Goal: Task Accomplishment & Management: Manage account settings

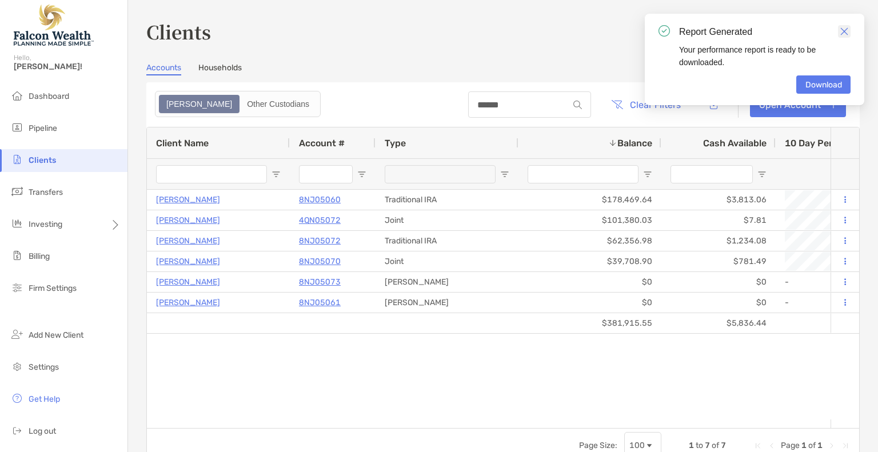
click at [844, 26] on link "Close" at bounding box center [844, 31] width 13 height 13
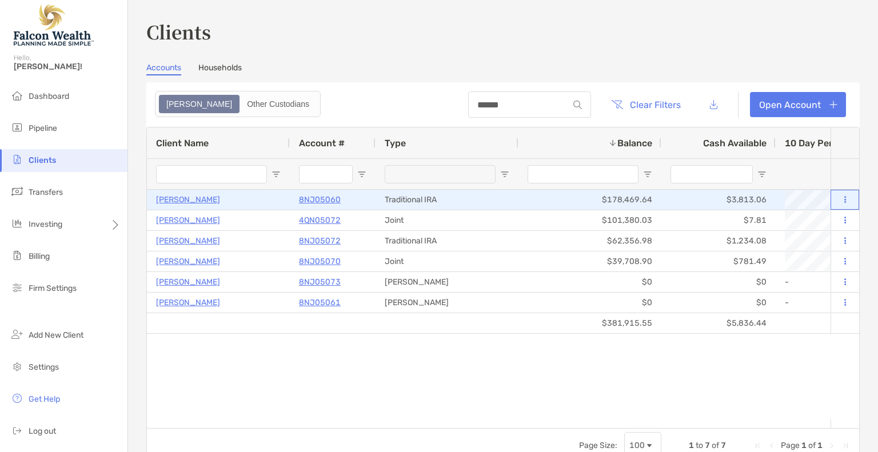
click at [845, 199] on icon at bounding box center [846, 199] width 2 height 7
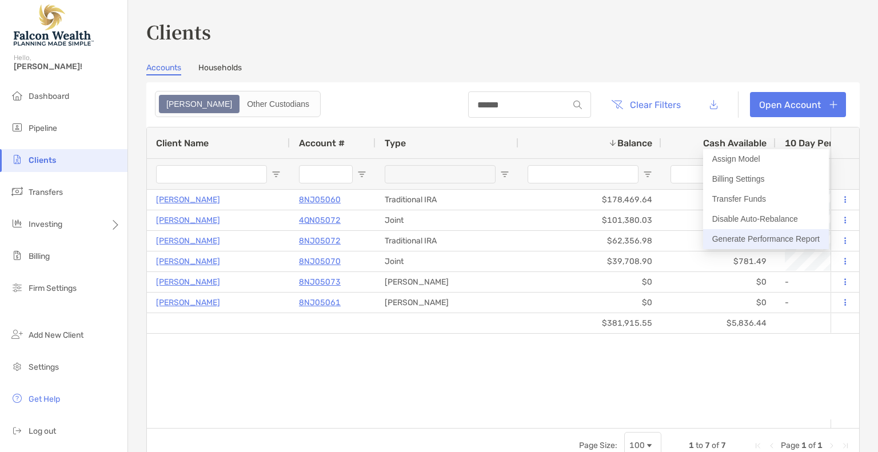
click at [754, 232] on button "Generate Performance Report" at bounding box center [766, 239] width 126 height 20
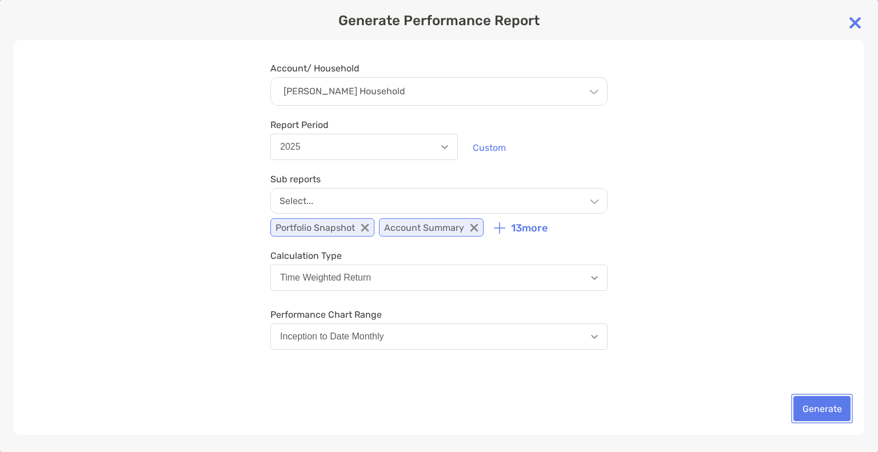
click at [833, 407] on button "Generate" at bounding box center [822, 408] width 57 height 25
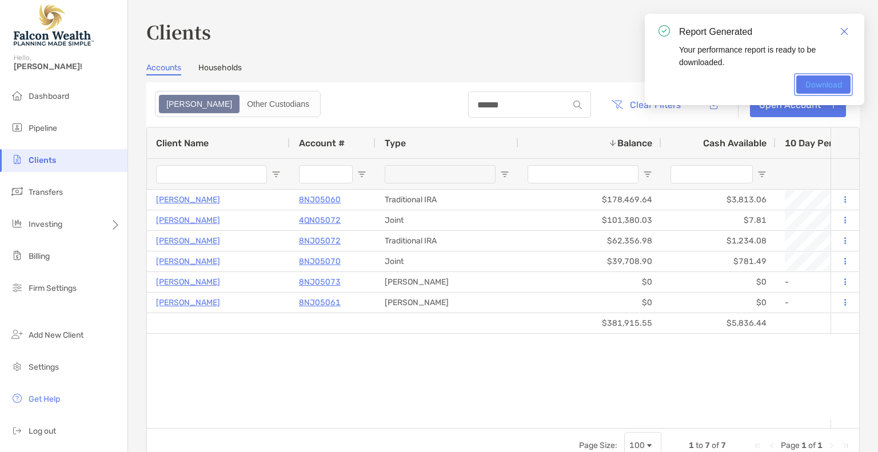
click at [822, 78] on link "Download" at bounding box center [824, 84] width 54 height 18
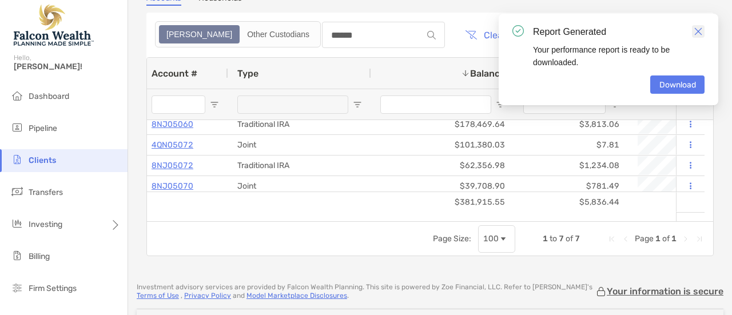
click at [698, 29] on img "Close" at bounding box center [698, 31] width 8 height 8
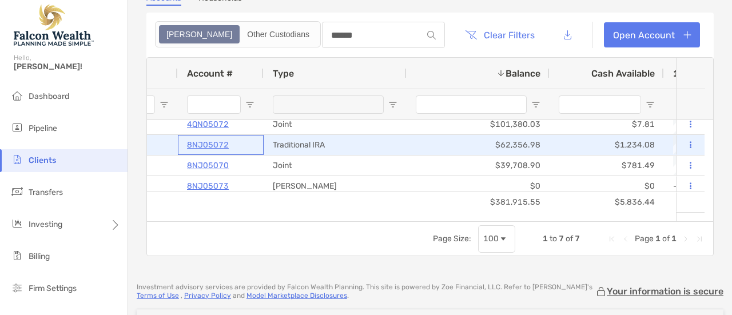
click at [203, 144] on p "8NJ05072" at bounding box center [208, 145] width 42 height 14
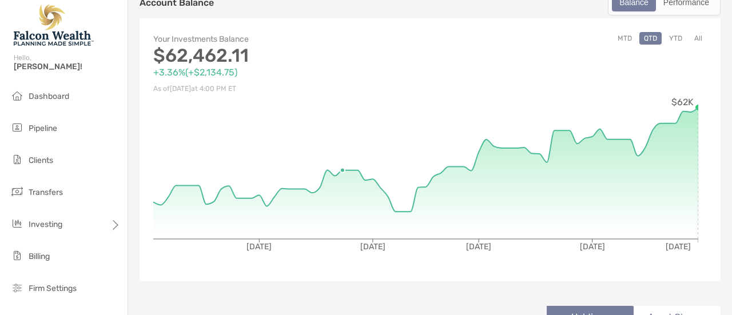
scroll to position [100, 0]
click at [690, 37] on button "All" at bounding box center [698, 39] width 17 height 13
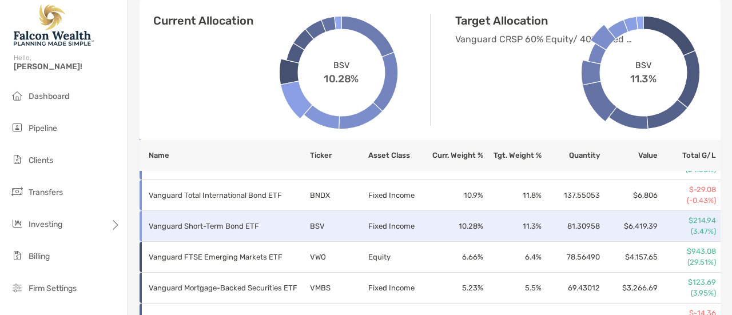
scroll to position [532, 0]
drag, startPoint x: 360, startPoint y: 216, endPoint x: 259, endPoint y: 145, distance: 123.3
click at [259, 145] on th "Name" at bounding box center [225, 155] width 170 height 31
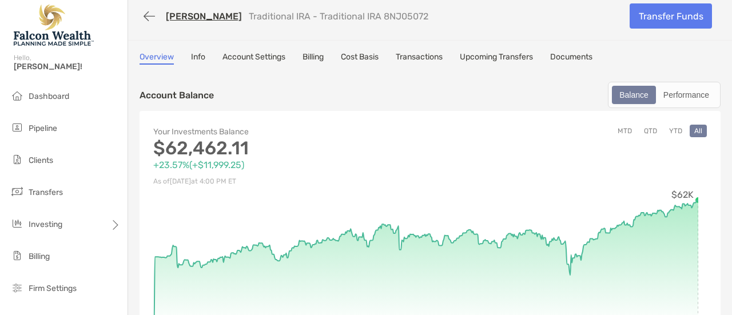
scroll to position [0, 0]
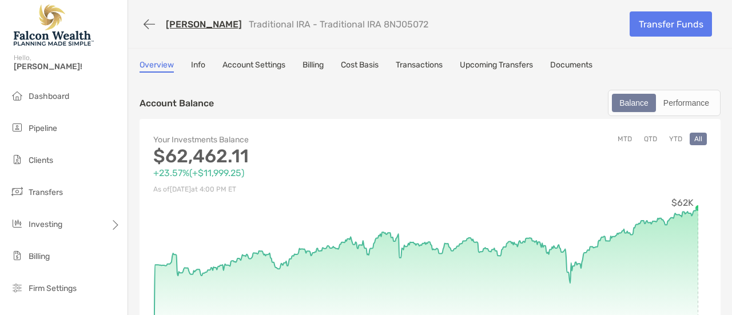
click at [187, 22] on link "[PERSON_NAME]" at bounding box center [204, 24] width 76 height 11
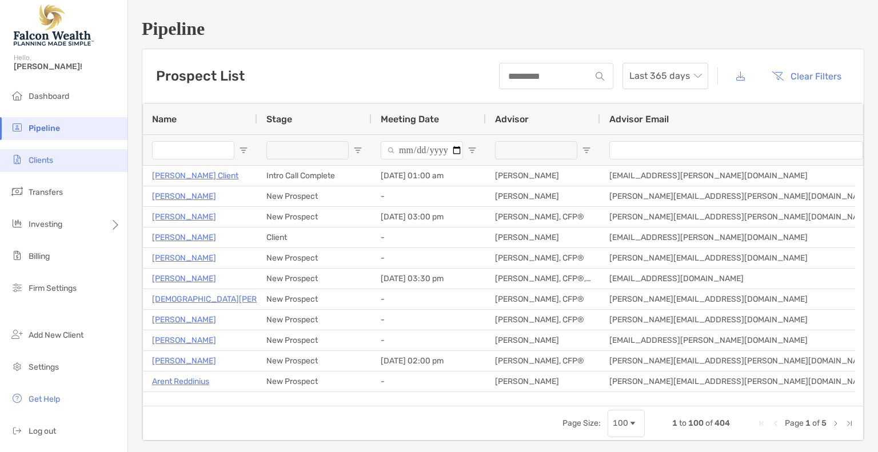
click at [41, 160] on span "Clients" at bounding box center [41, 161] width 25 height 10
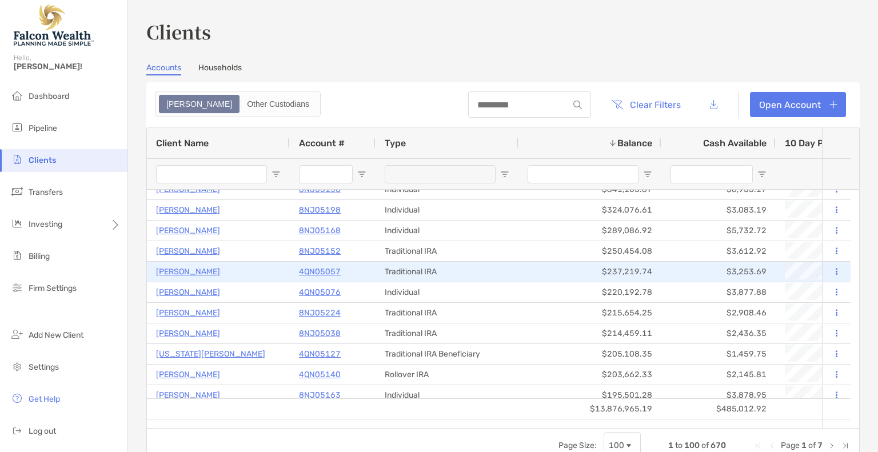
scroll to position [30, 0]
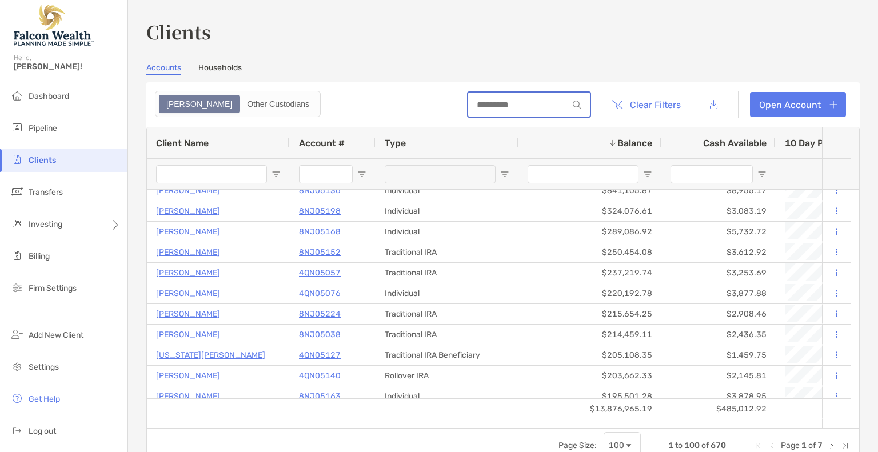
click at [527, 102] on input at bounding box center [518, 105] width 100 height 10
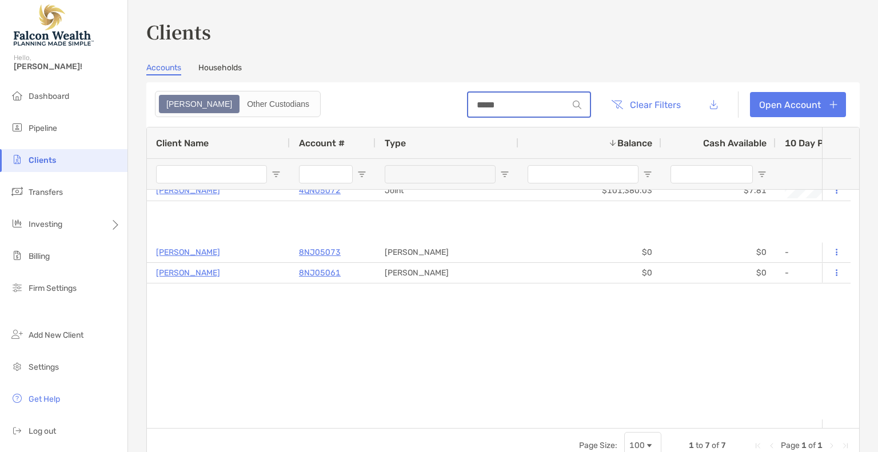
scroll to position [0, 0]
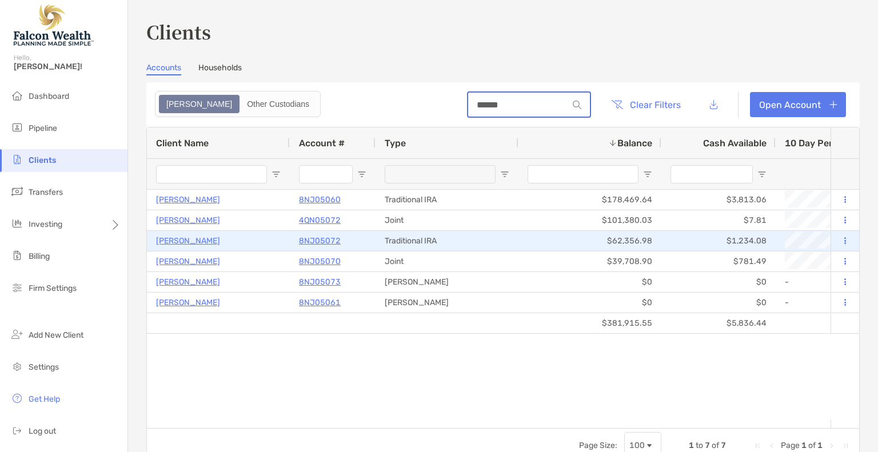
type input "******"
click at [327, 240] on p "8NJ05072" at bounding box center [320, 241] width 42 height 14
click at [323, 238] on p "8NJ05072" at bounding box center [320, 241] width 42 height 14
click at [314, 240] on p "8NJ05072" at bounding box center [320, 241] width 42 height 14
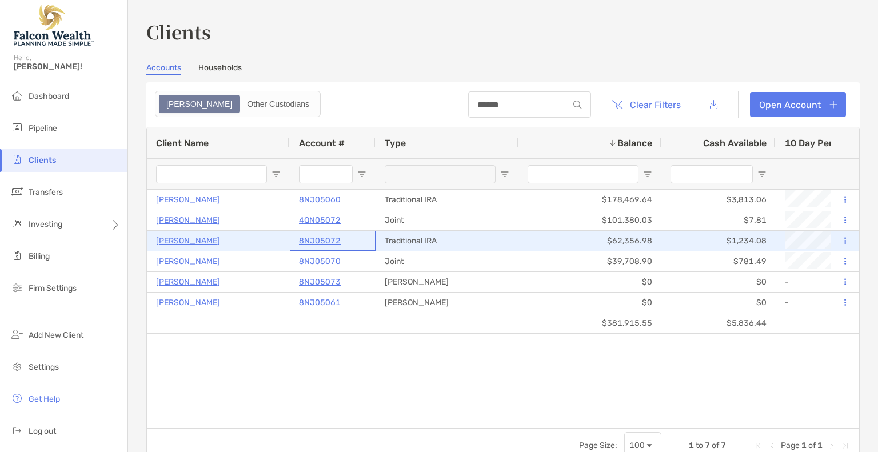
click at [314, 240] on p "8NJ05072" at bounding box center [320, 241] width 42 height 14
click at [328, 242] on p "8NJ05072" at bounding box center [320, 241] width 42 height 14
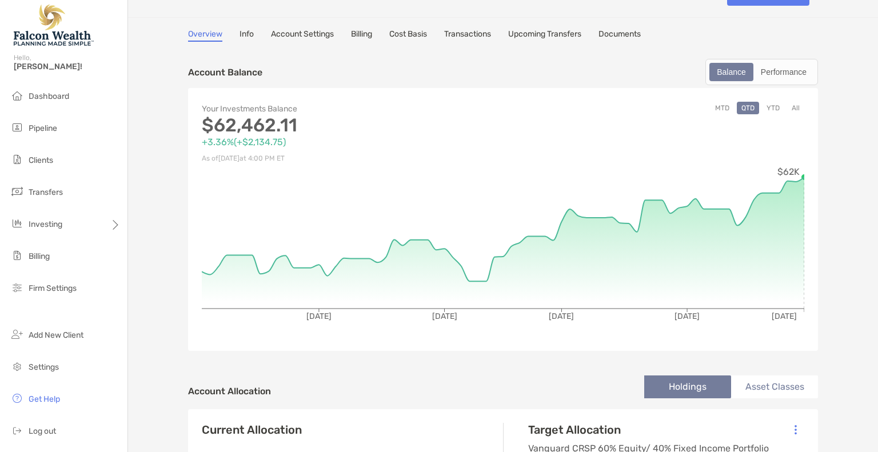
scroll to position [30, 0]
click at [797, 103] on button "All" at bounding box center [796, 109] width 17 height 13
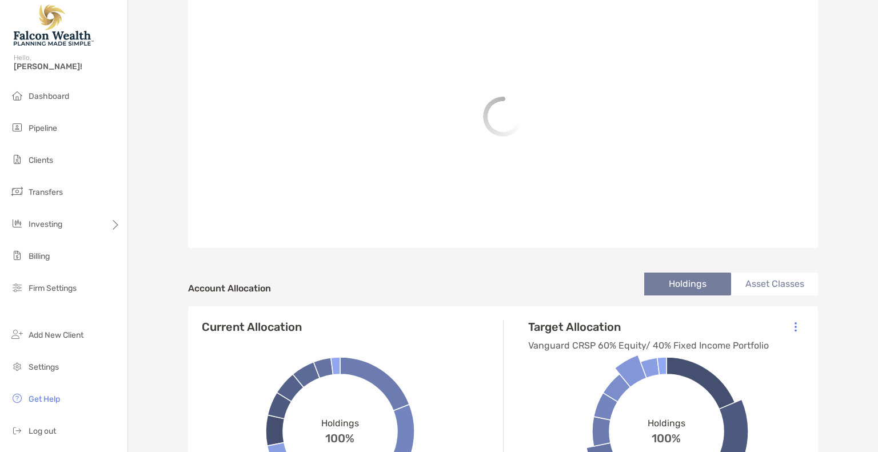
scroll to position [136, 0]
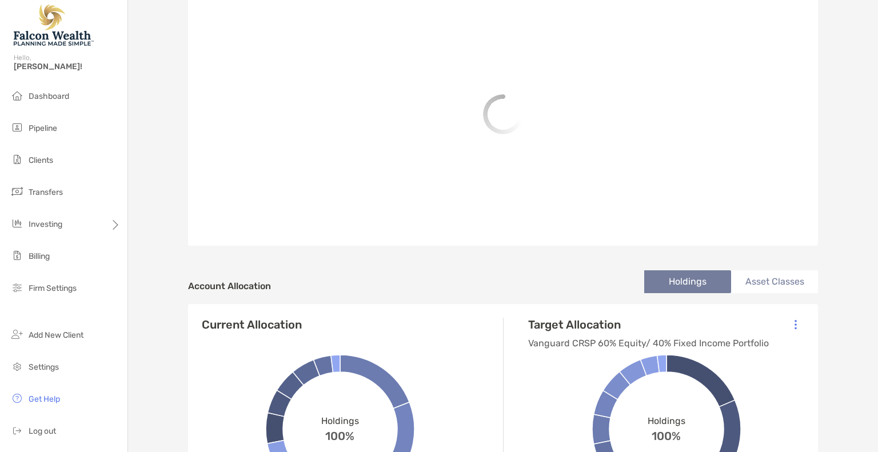
click at [596, 283] on div "Account Allocation Holdings Asset Classes" at bounding box center [503, 286] width 630 height 35
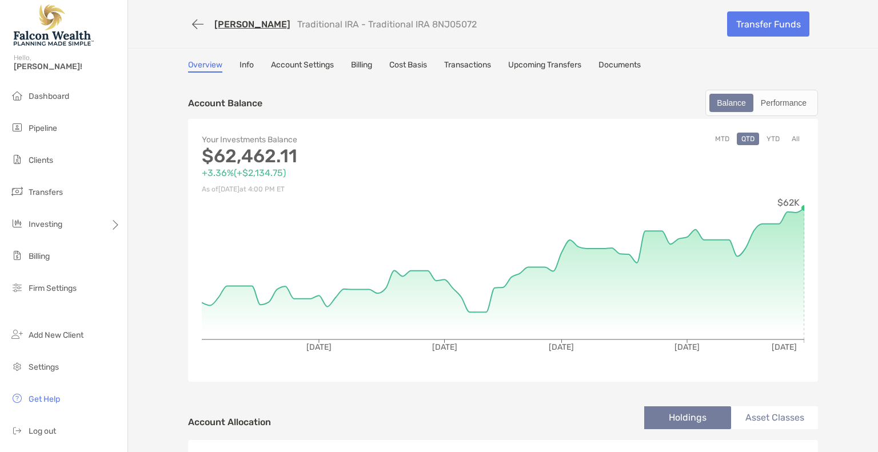
click at [795, 135] on button "All" at bounding box center [796, 139] width 17 height 13
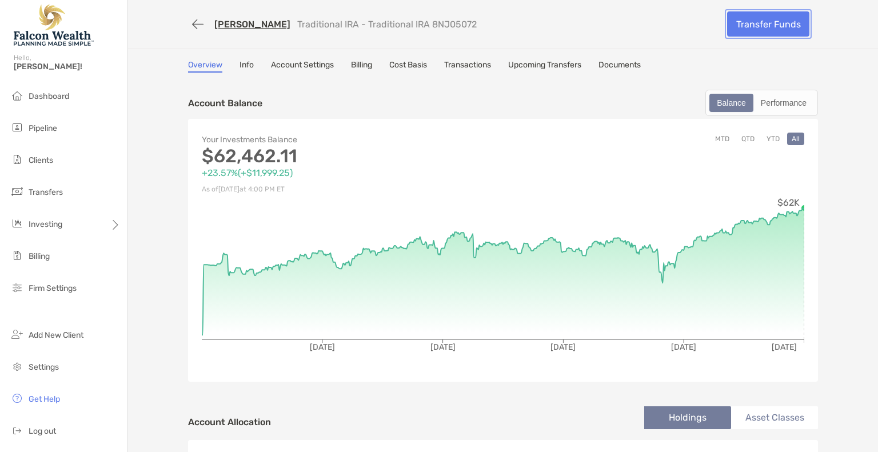
click at [764, 21] on link "Transfer Funds" at bounding box center [768, 23] width 82 height 25
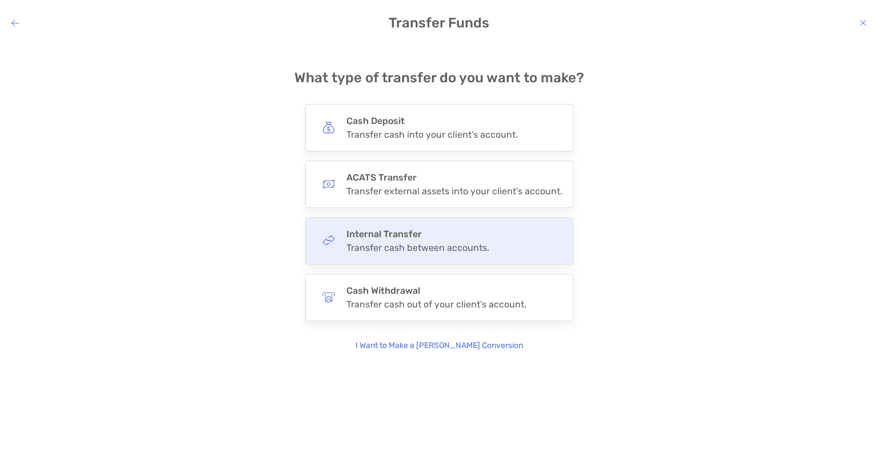
click at [405, 237] on h4 "Internal Transfer" at bounding box center [418, 234] width 143 height 11
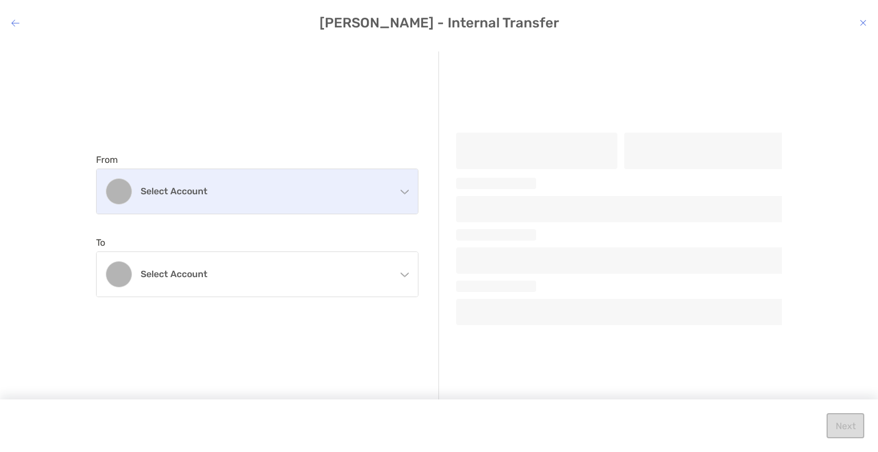
click at [284, 184] on div "Select account" at bounding box center [257, 191] width 321 height 45
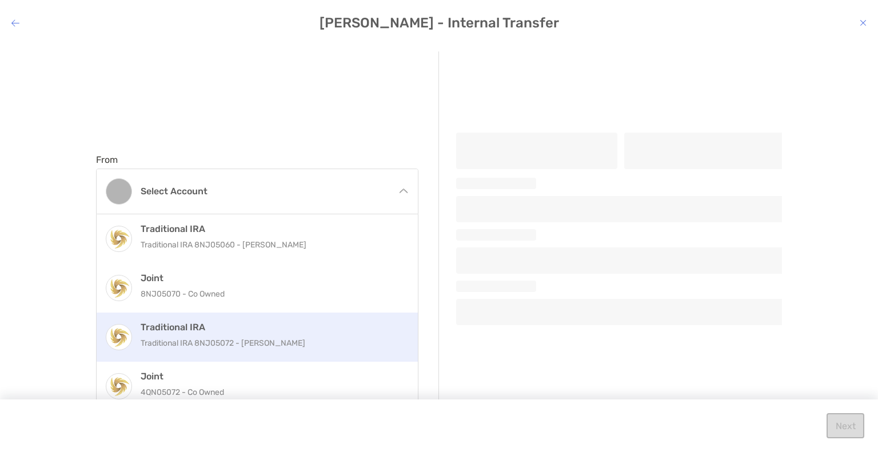
scroll to position [11, 0]
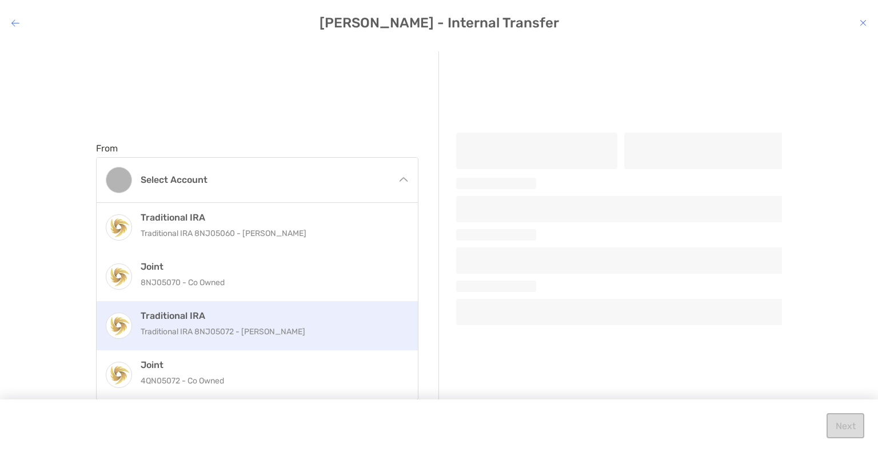
click at [230, 329] on p "Traditional IRA 8NJ05072 - Evelyn Molina" at bounding box center [270, 332] width 258 height 14
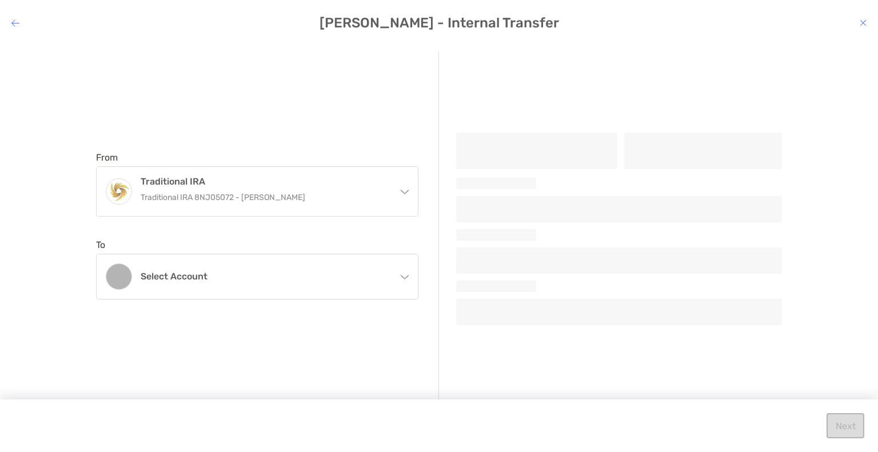
scroll to position [0, 0]
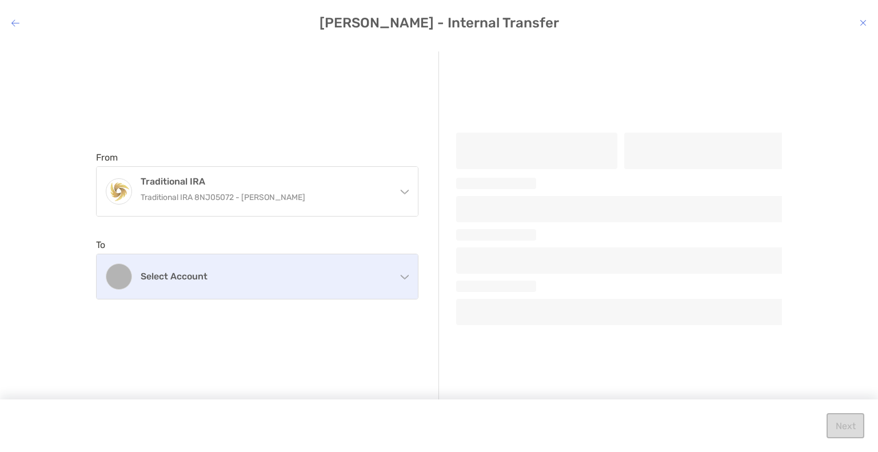
click at [205, 281] on h4 "Select account" at bounding box center [264, 276] width 247 height 11
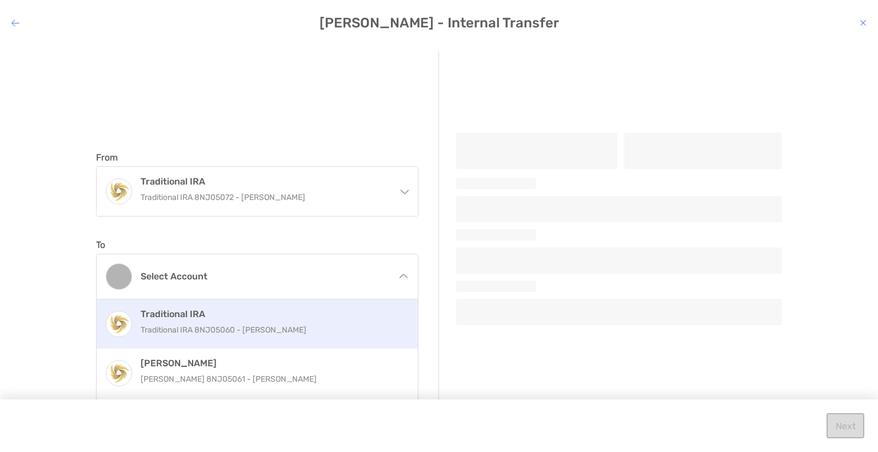
scroll to position [96, 0]
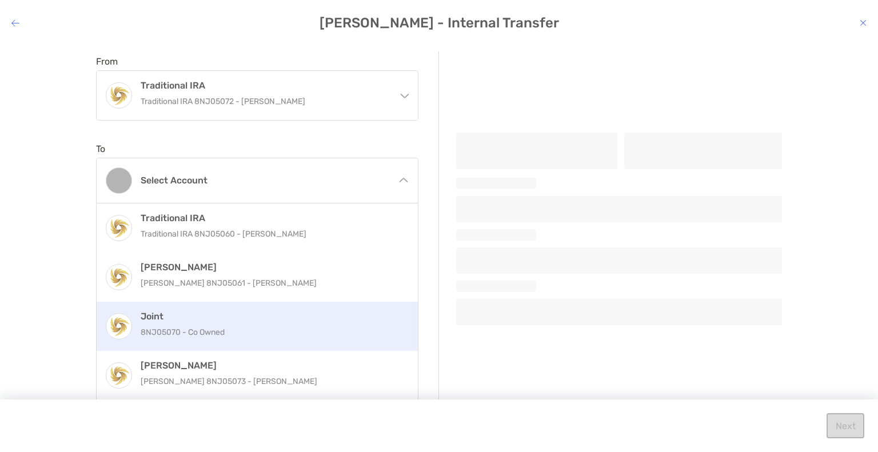
click at [217, 333] on p "8NJ05070 - Co Owned" at bounding box center [270, 332] width 258 height 14
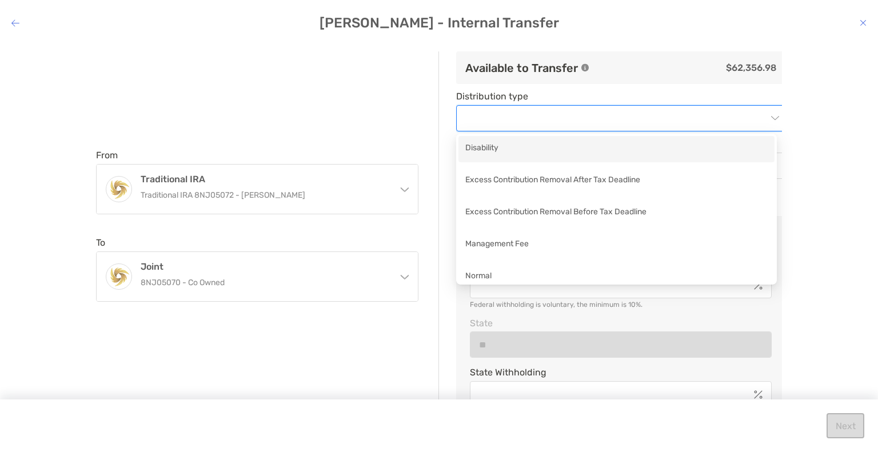
click at [502, 124] on input "modal" at bounding box center [615, 118] width 304 height 25
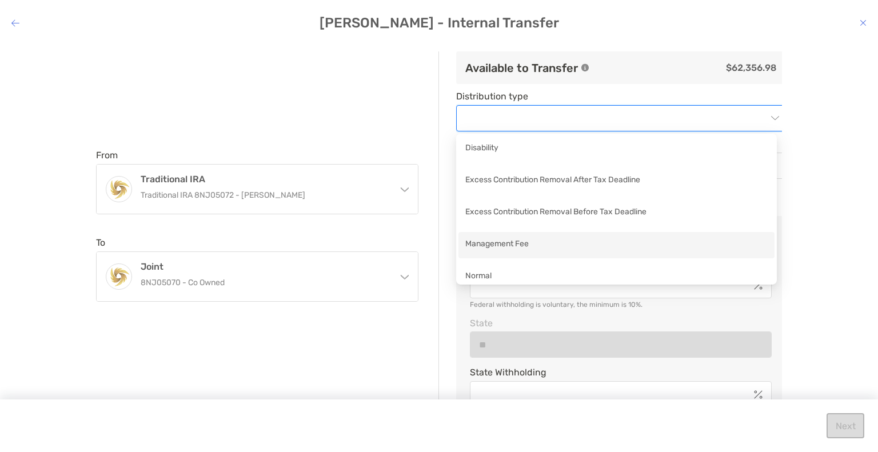
scroll to position [7, 0]
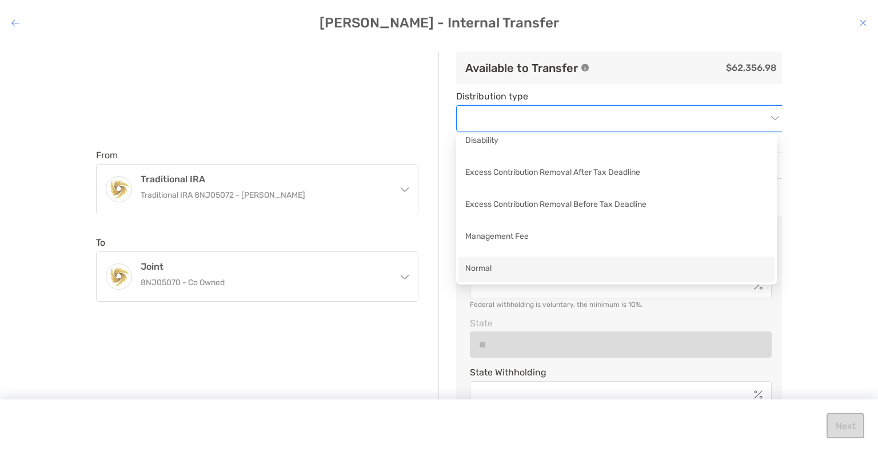
click at [502, 271] on div "Normal" at bounding box center [617, 270] width 303 height 14
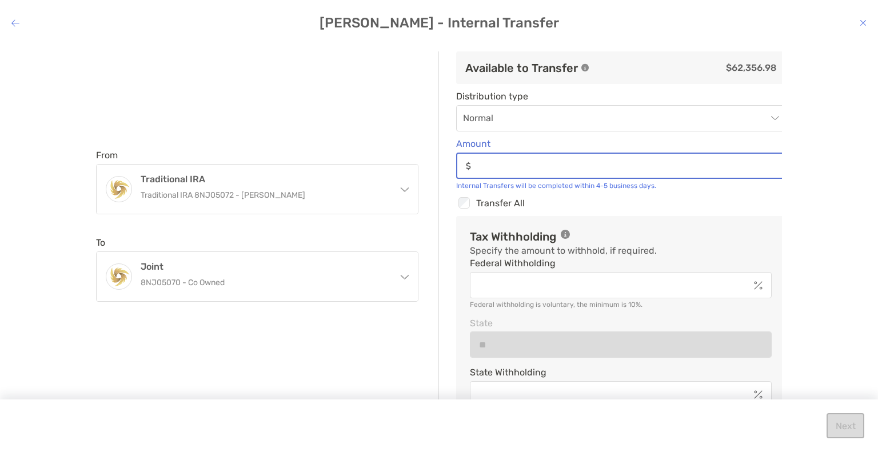
click at [505, 171] on input "Amount" at bounding box center [630, 166] width 309 height 10
click at [526, 166] on input "Amount" at bounding box center [630, 166] width 309 height 10
type input "*****"
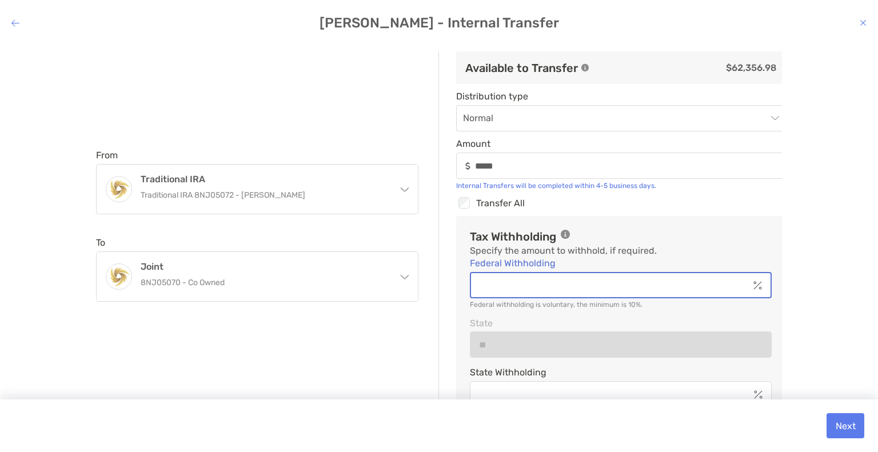
click at [509, 289] on input "Federal Withholding" at bounding box center [610, 286] width 278 height 10
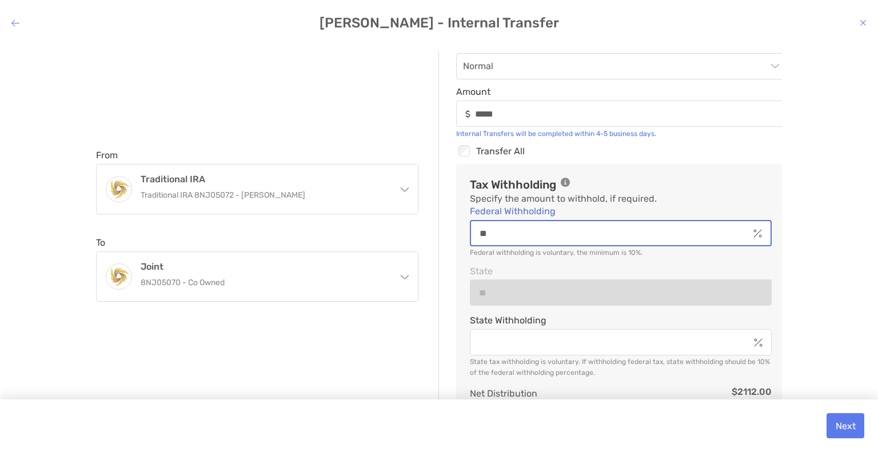
scroll to position [55, 0]
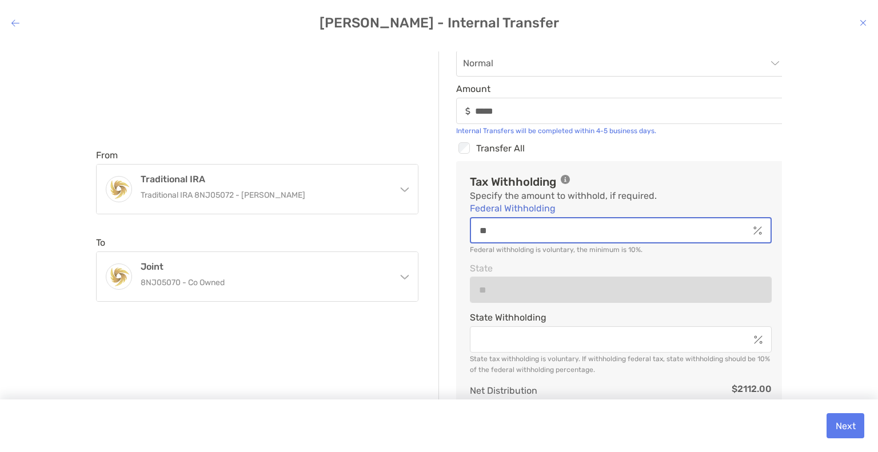
type input "**"
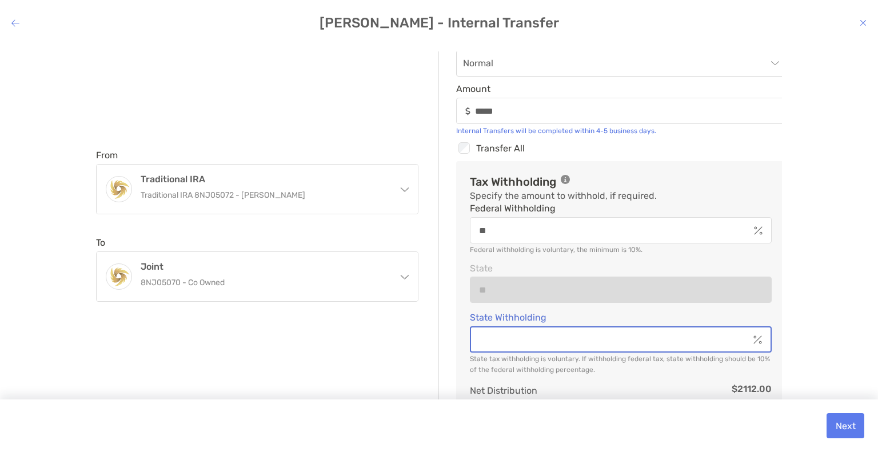
click at [576, 344] on input "State Withholding" at bounding box center [610, 340] width 278 height 10
type input "*"
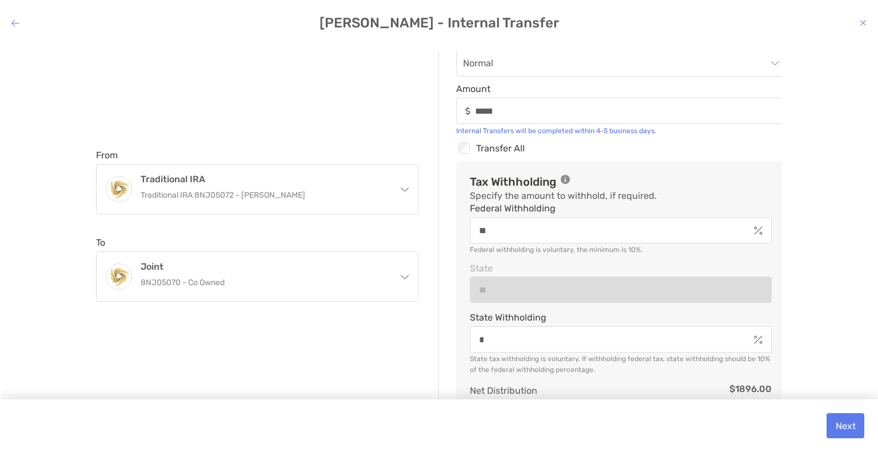
click at [846, 322] on div "From Traditional IRA Traditional IRA 8NJ05072 - Evelyn Molina Traditional IRA T…" at bounding box center [439, 238] width 860 height 375
drag, startPoint x: 846, startPoint y: 322, endPoint x: 838, endPoint y: 305, distance: 19.2
click at [838, 305] on div "From Traditional IRA Traditional IRA 8NJ05072 - Evelyn Molina Traditional IRA T…" at bounding box center [439, 238] width 860 height 375
click at [824, 268] on div "From Traditional IRA Traditional IRA 8NJ05072 - Evelyn Molina Traditional IRA T…" at bounding box center [439, 238] width 860 height 375
click at [846, 420] on button "Next" at bounding box center [846, 426] width 38 height 25
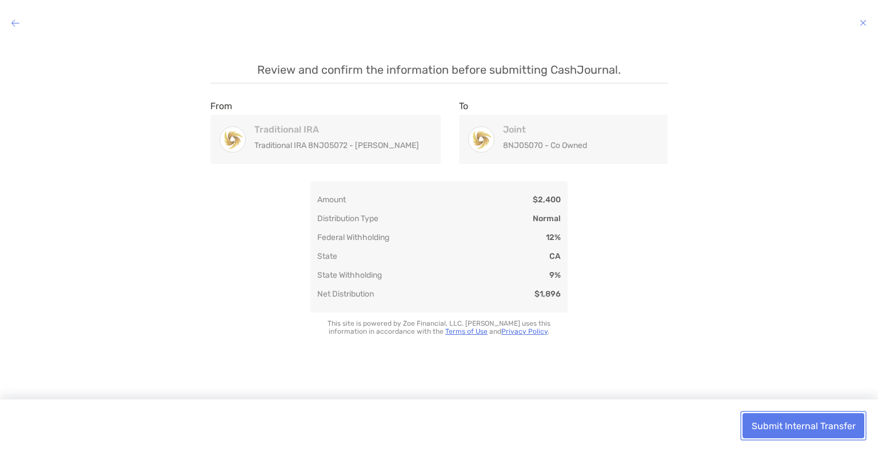
click at [793, 424] on button "Submit Internal Transfer" at bounding box center [804, 426] width 122 height 25
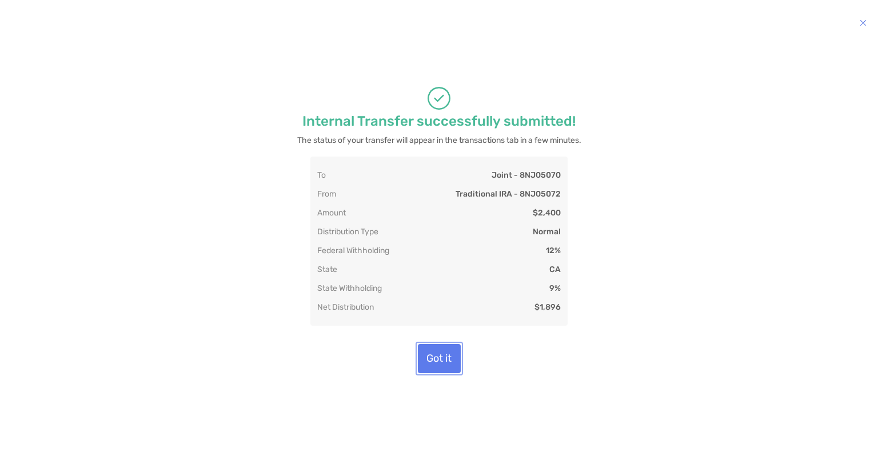
click at [436, 364] on button "Got it" at bounding box center [439, 358] width 43 height 29
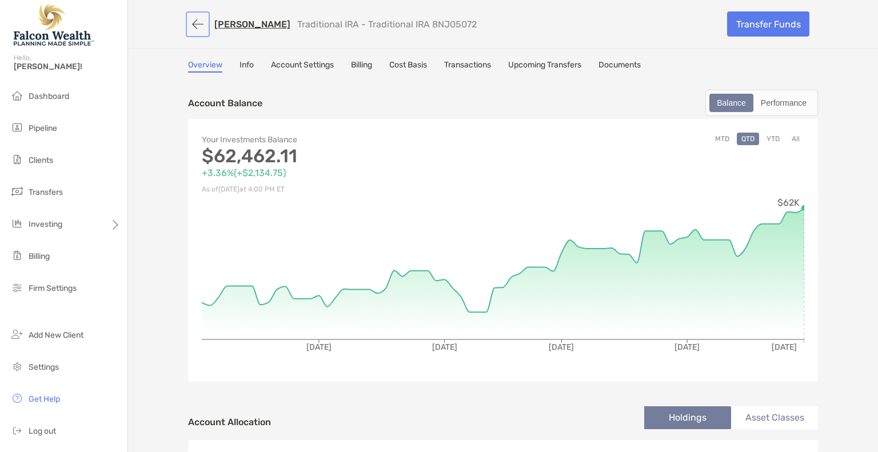
click at [188, 25] on button "button" at bounding box center [197, 24] width 19 height 21
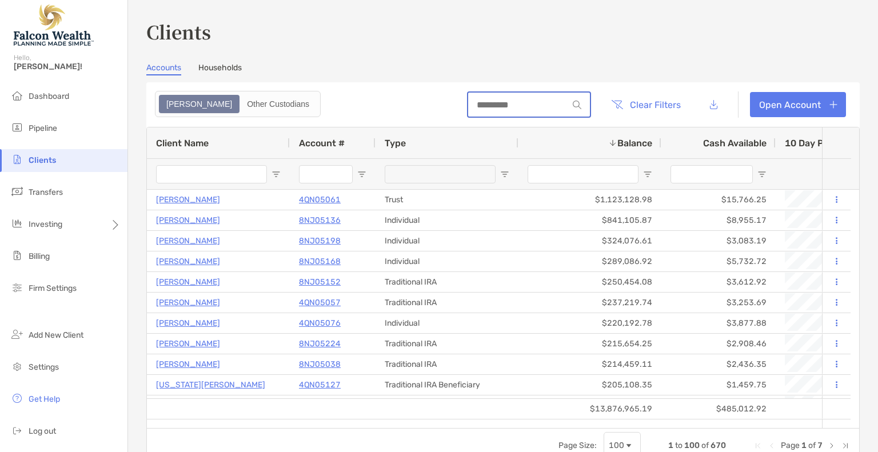
click at [490, 101] on input at bounding box center [518, 105] width 100 height 10
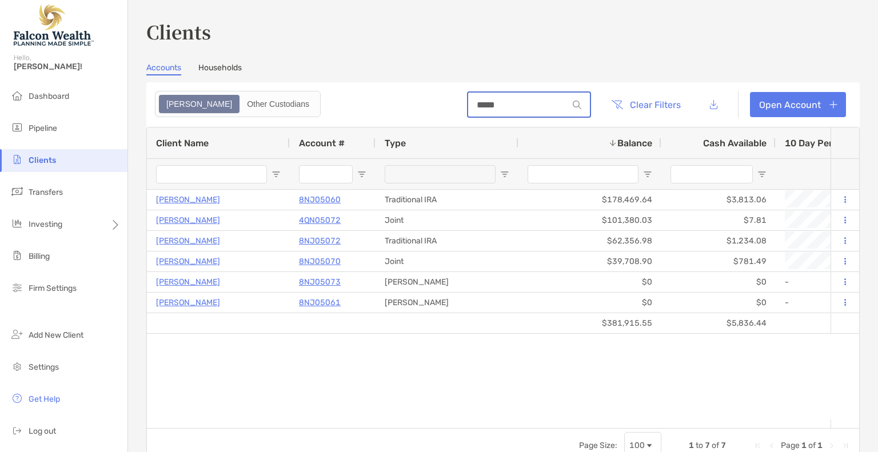
type input "******"
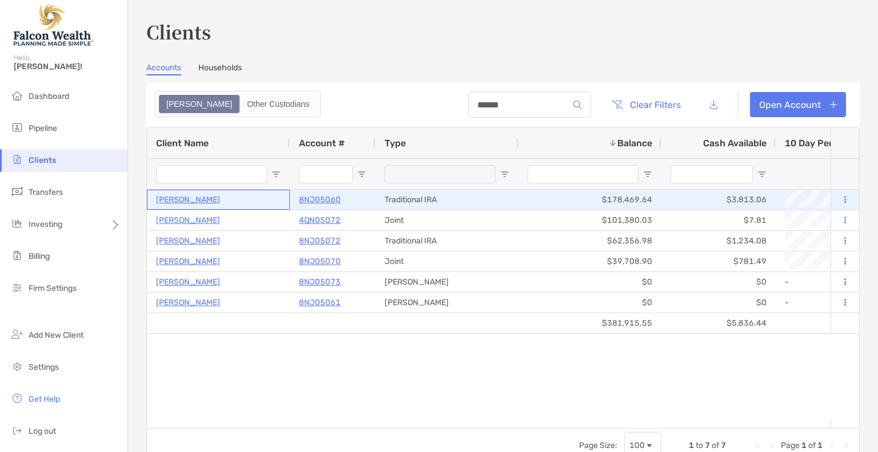
click at [192, 196] on p "[PERSON_NAME]" at bounding box center [188, 200] width 64 height 14
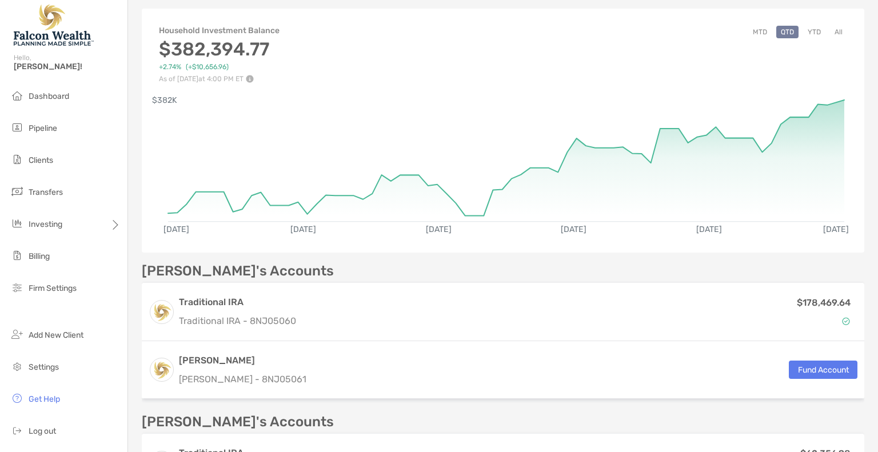
scroll to position [119, 0]
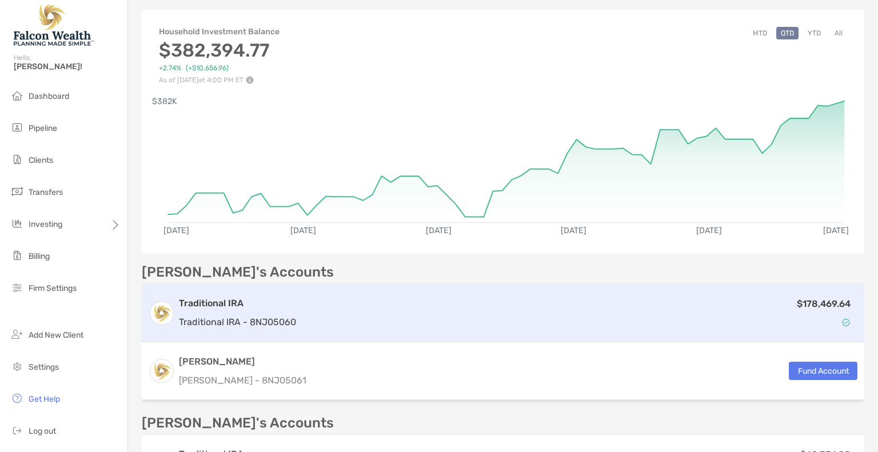
click at [385, 304] on div "$178,469.64" at bounding box center [579, 313] width 557 height 33
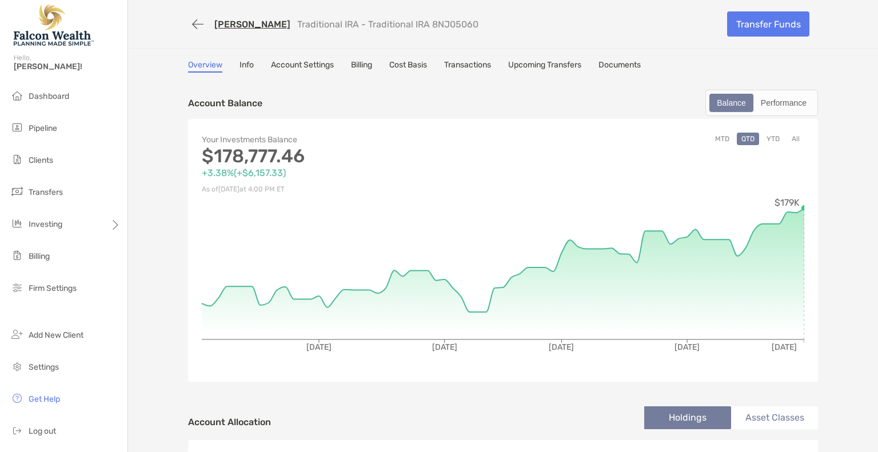
click at [795, 139] on button "All" at bounding box center [796, 139] width 17 height 13
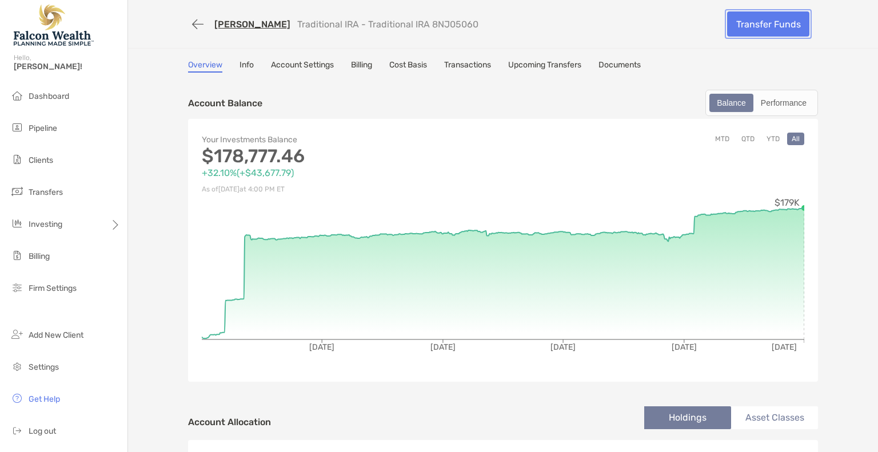
click at [753, 27] on link "Transfer Funds" at bounding box center [768, 23] width 82 height 25
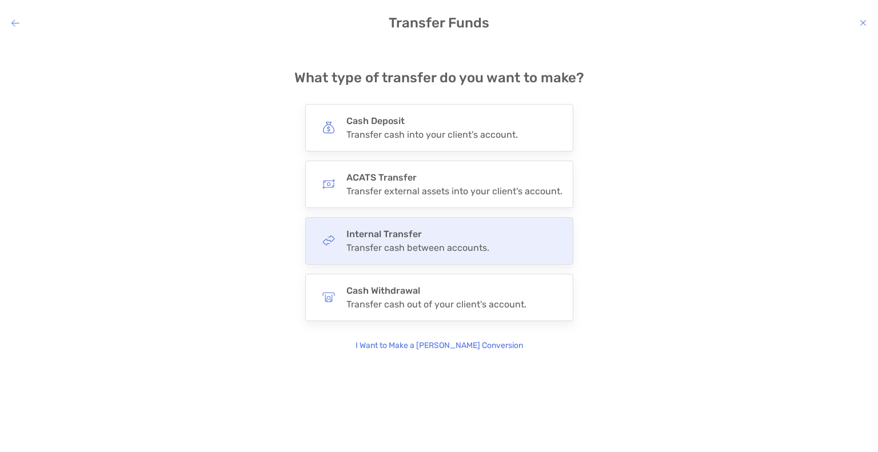
click at [382, 233] on h4 "Internal Transfer" at bounding box center [418, 234] width 143 height 11
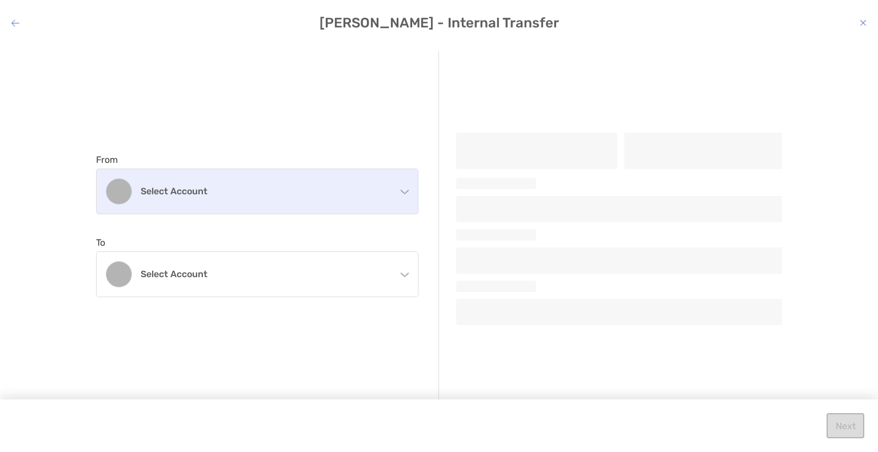
click at [307, 198] on div "Select account" at bounding box center [257, 191] width 321 height 45
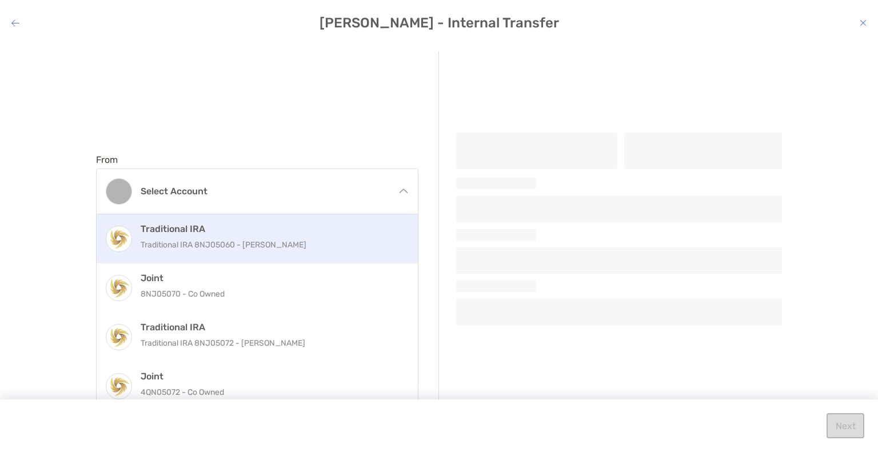
click at [229, 246] on p "Traditional IRA 8NJ05060 - Oscar Molina" at bounding box center [270, 245] width 258 height 14
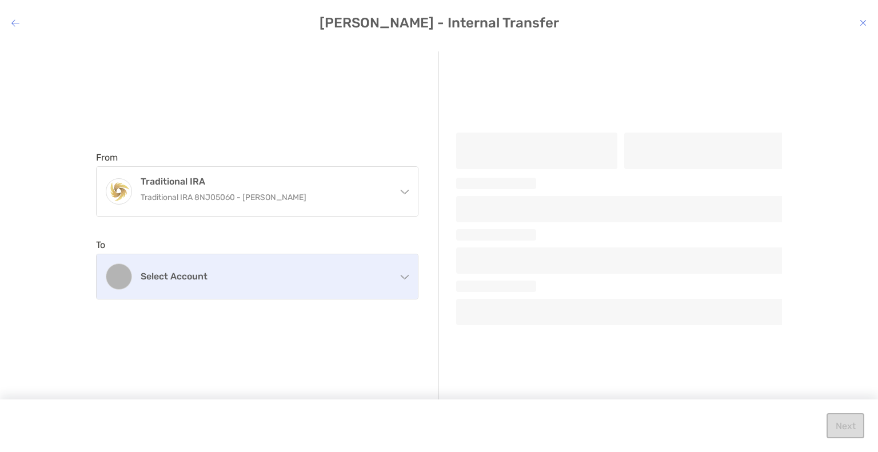
click at [222, 275] on h4 "Select account" at bounding box center [264, 276] width 247 height 11
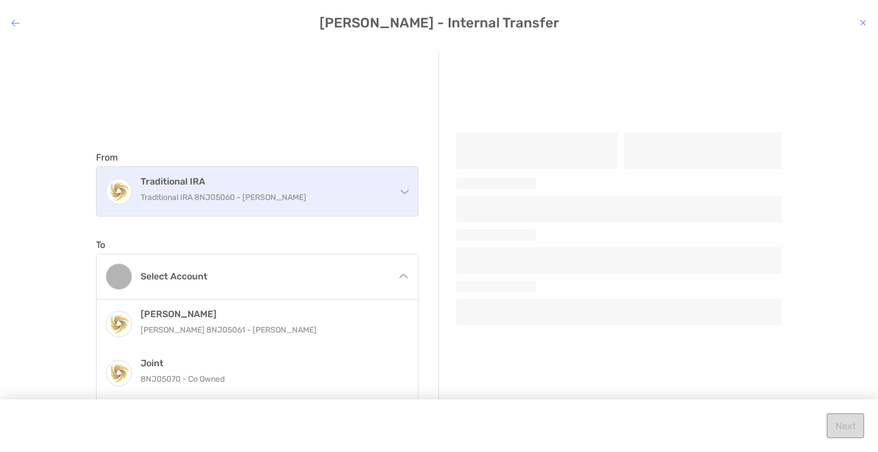
scroll to position [96, 0]
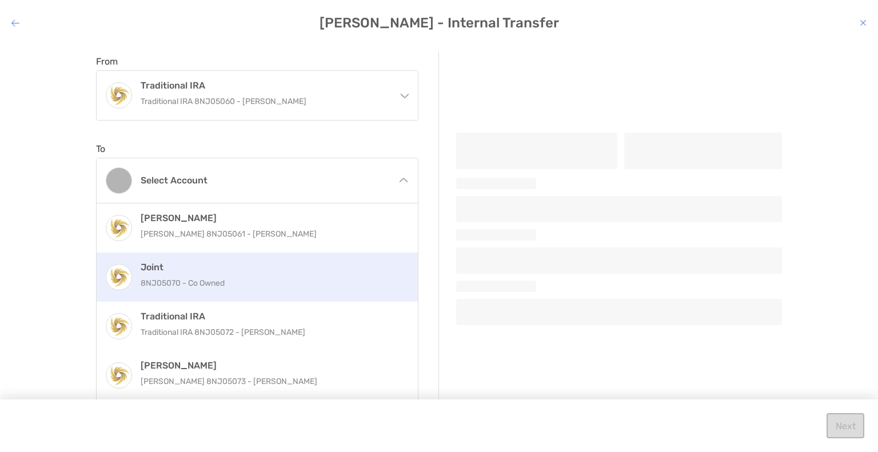
click at [197, 267] on h4 "Joint" at bounding box center [270, 267] width 258 height 11
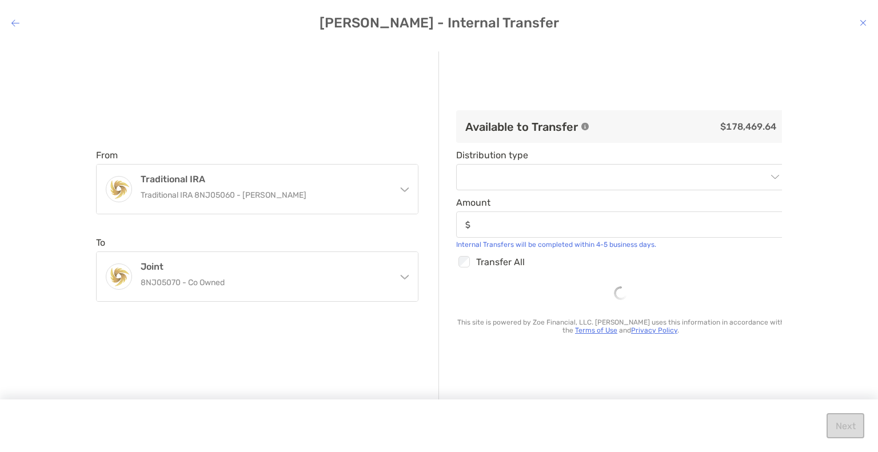
scroll to position [0, 0]
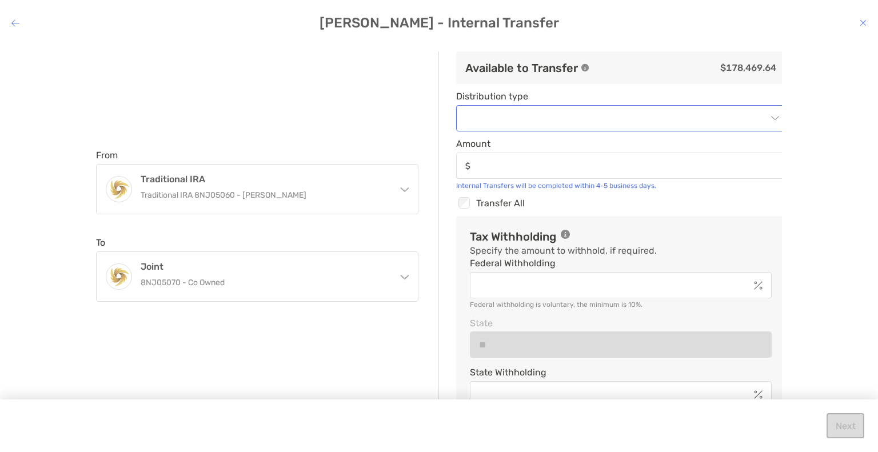
click at [496, 112] on input "modal" at bounding box center [615, 118] width 304 height 25
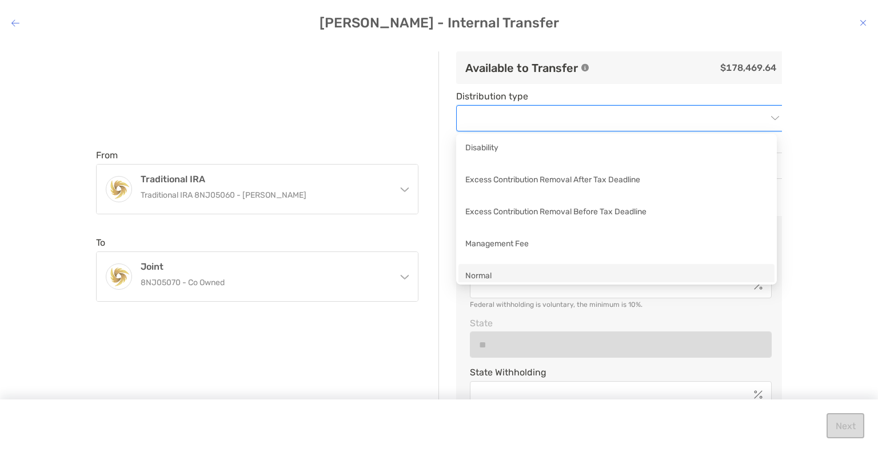
click at [492, 277] on div "Normal" at bounding box center [617, 277] width 303 height 14
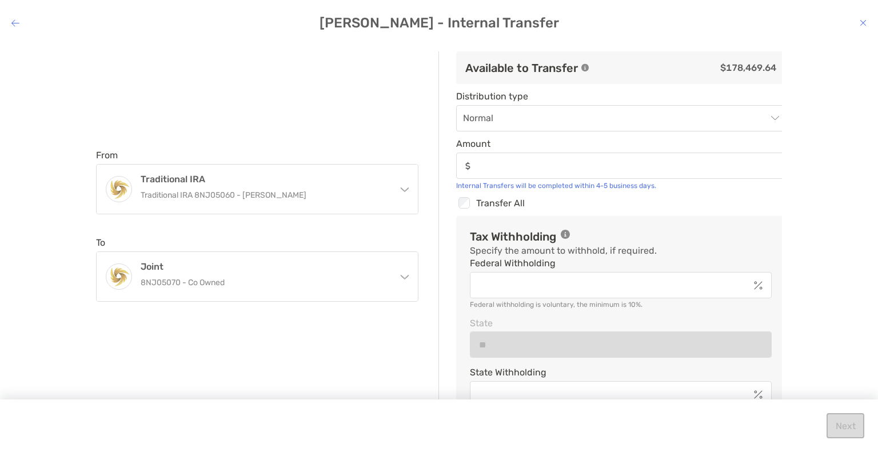
click at [490, 182] on div "Internal Transfers will be completed within 4-5 business days." at bounding box center [620, 186] width 329 height 8
click at [488, 174] on div "modal" at bounding box center [620, 166] width 329 height 26
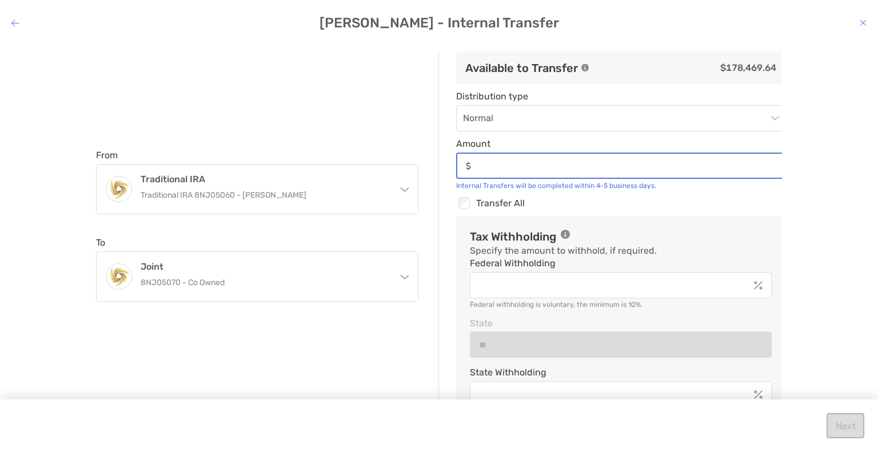
click at [488, 171] on input "Amount" at bounding box center [630, 166] width 309 height 10
type input "*****"
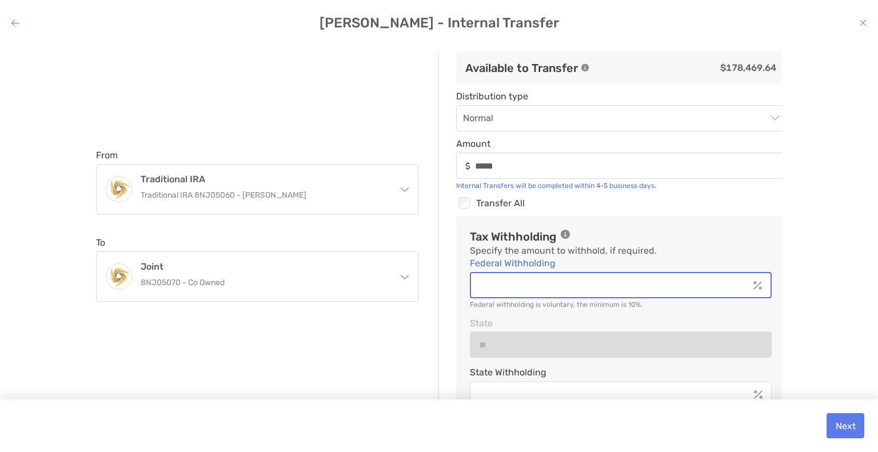
click at [566, 284] on input "Federal Withholding" at bounding box center [610, 286] width 278 height 10
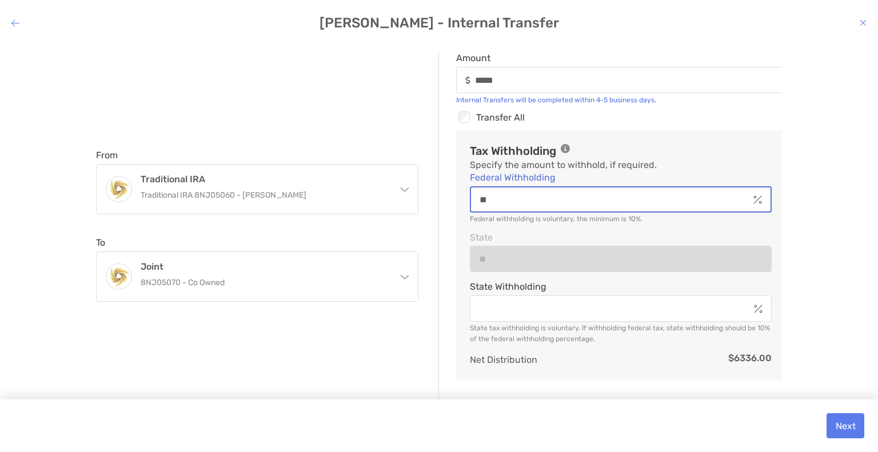
scroll to position [113, 0]
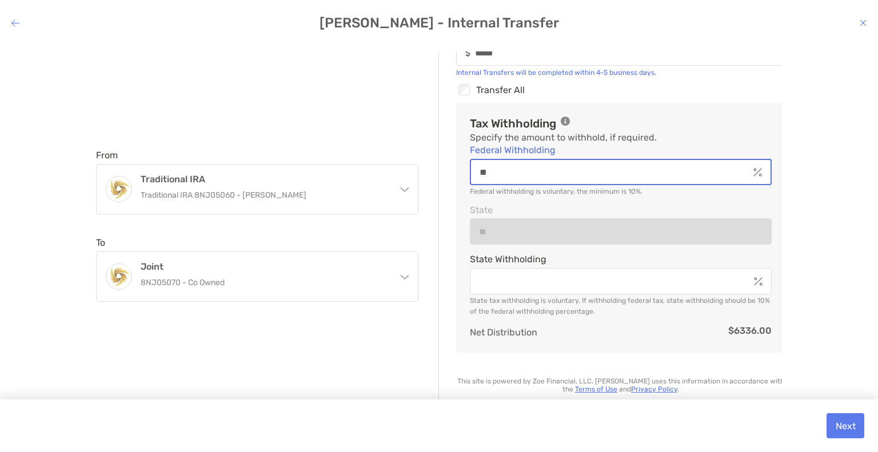
type input "**"
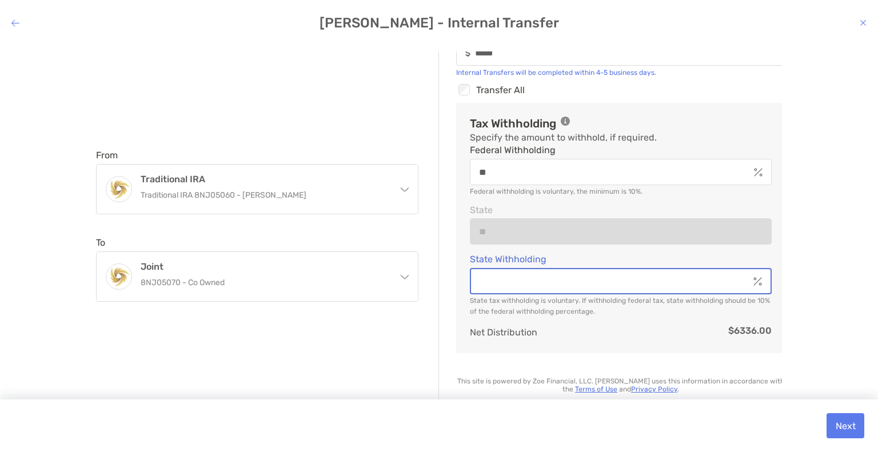
click at [583, 283] on input "State Withholding" at bounding box center [610, 282] width 278 height 10
type input "*"
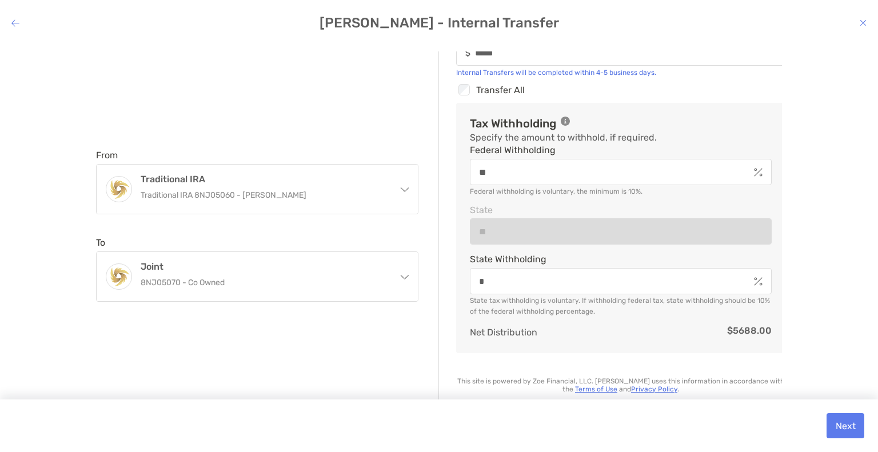
click at [837, 297] on div "From Traditional IRA Traditional IRA 8NJ05060 - Oscar Molina Traditional IRA Tr…" at bounding box center [439, 238] width 860 height 375
click at [828, 299] on div "From Traditional IRA Traditional IRA 8NJ05060 - Oscar Molina Traditional IRA Tr…" at bounding box center [439, 238] width 860 height 375
click at [833, 423] on button "Next" at bounding box center [846, 426] width 38 height 25
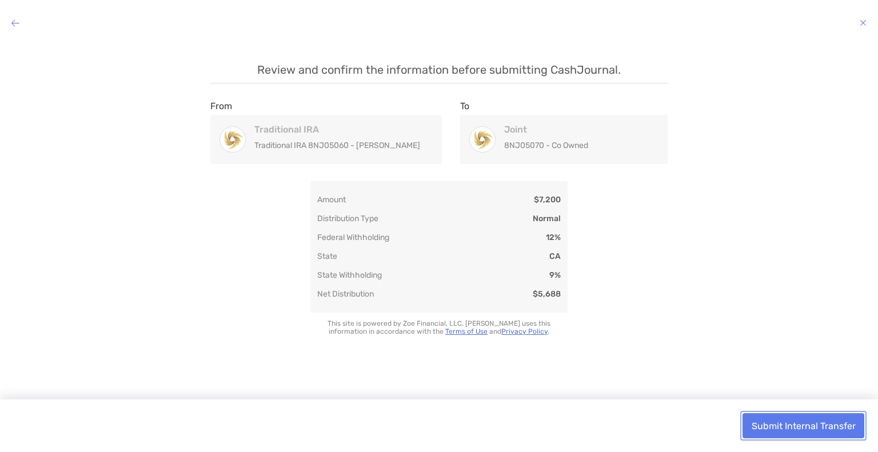
click at [771, 426] on button "Submit Internal Transfer" at bounding box center [804, 426] width 122 height 25
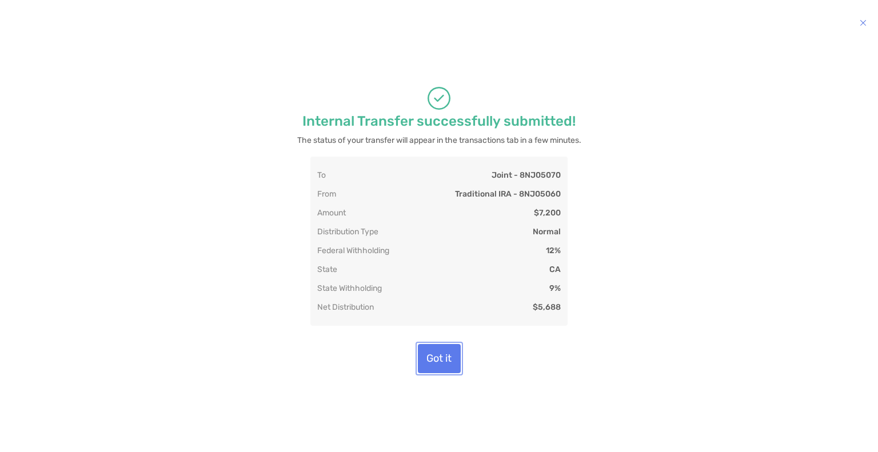
click at [447, 359] on button "Got it" at bounding box center [439, 358] width 43 height 29
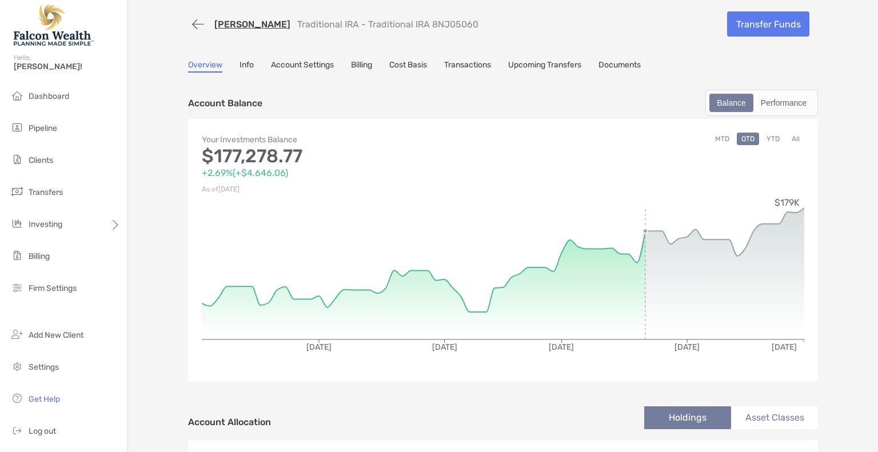
click at [466, 66] on link "Transactions" at bounding box center [467, 66] width 47 height 13
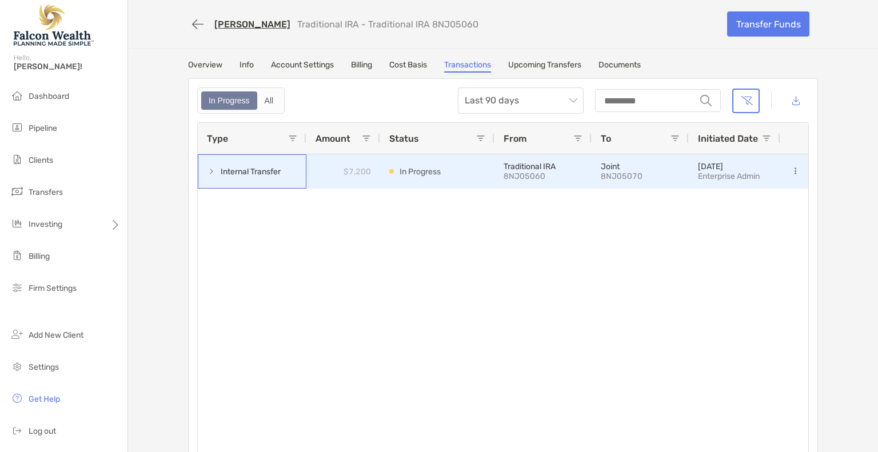
click at [207, 172] on span at bounding box center [211, 171] width 9 height 9
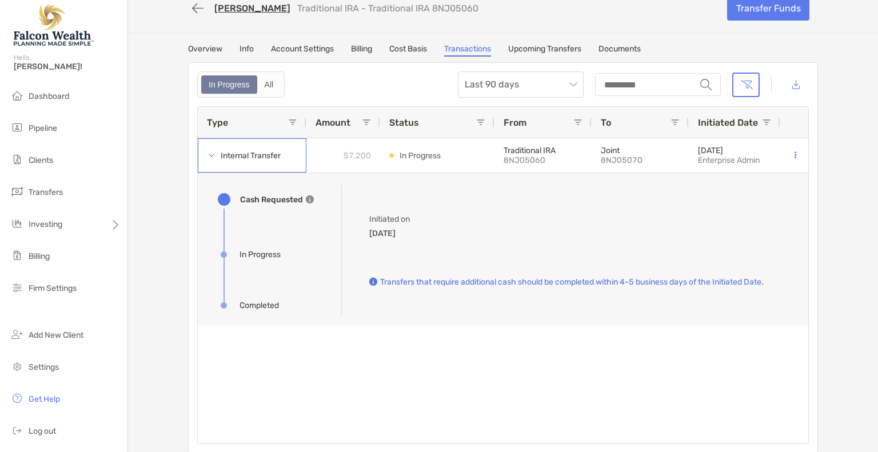
scroll to position [16, 0]
click at [311, 46] on link "Account Settings" at bounding box center [302, 50] width 63 height 13
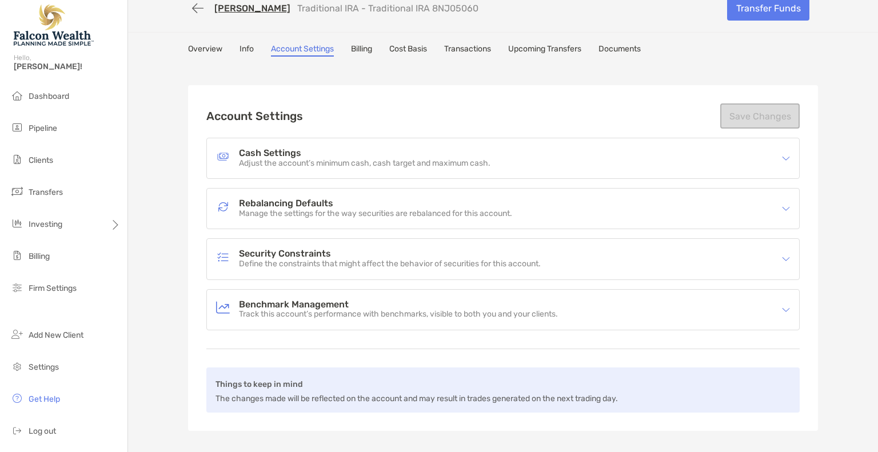
click at [245, 46] on link "Info" at bounding box center [247, 50] width 14 height 13
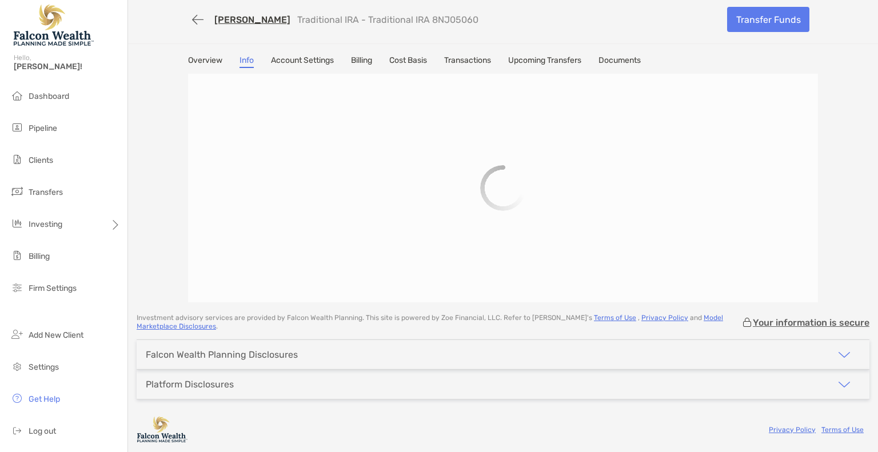
scroll to position [16, 0]
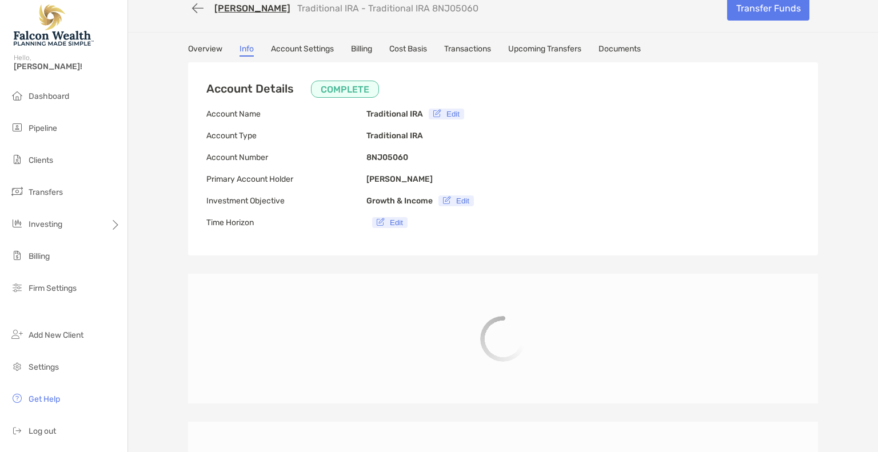
type input "**********"
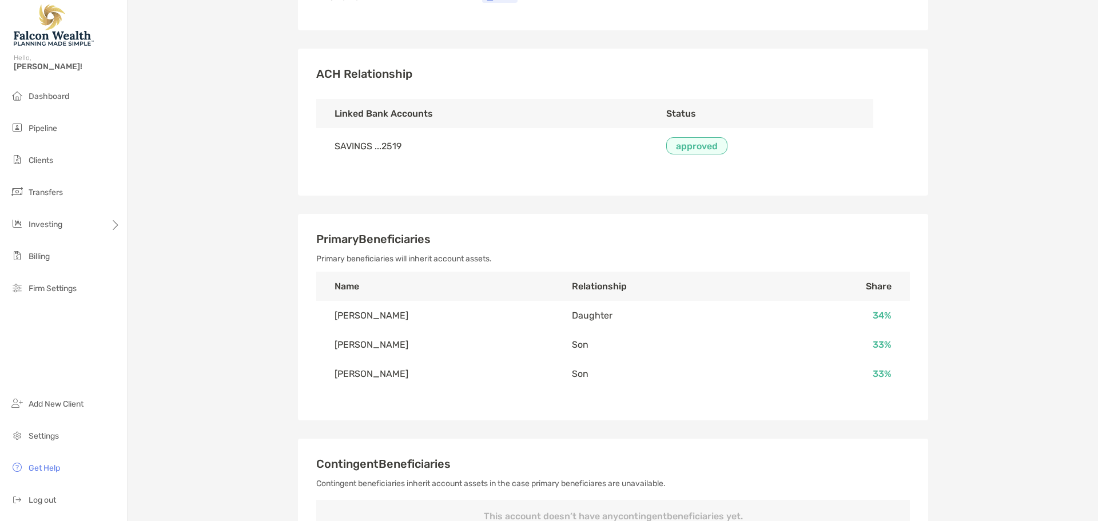
scroll to position [241, 0]
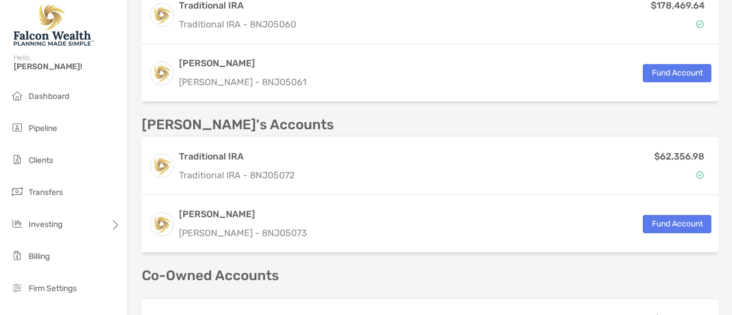
scroll to position [417, 0]
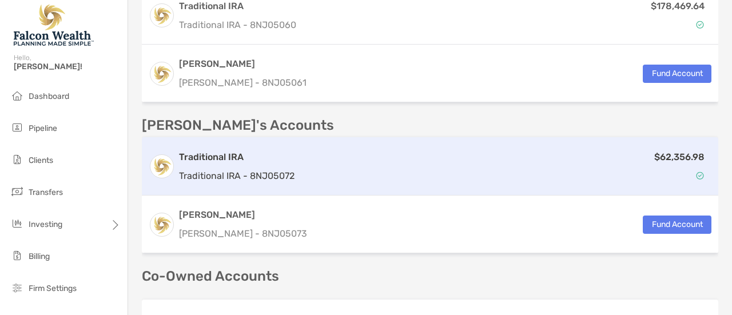
click at [271, 165] on div "Traditional IRA Traditional IRA - 8NJ05072" at bounding box center [237, 166] width 116 height 33
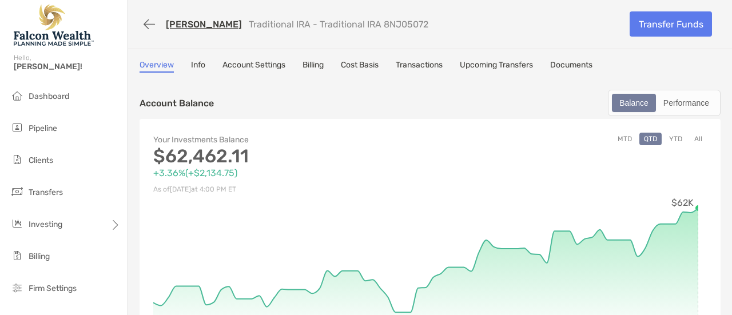
click at [189, 26] on link "[PERSON_NAME]" at bounding box center [204, 24] width 76 height 11
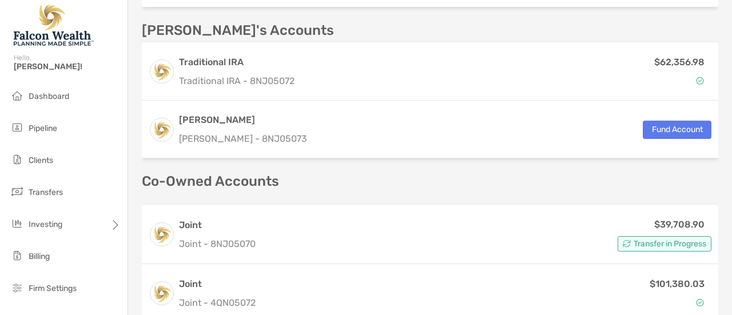
scroll to position [512, 0]
